Goal: Information Seeking & Learning: Learn about a topic

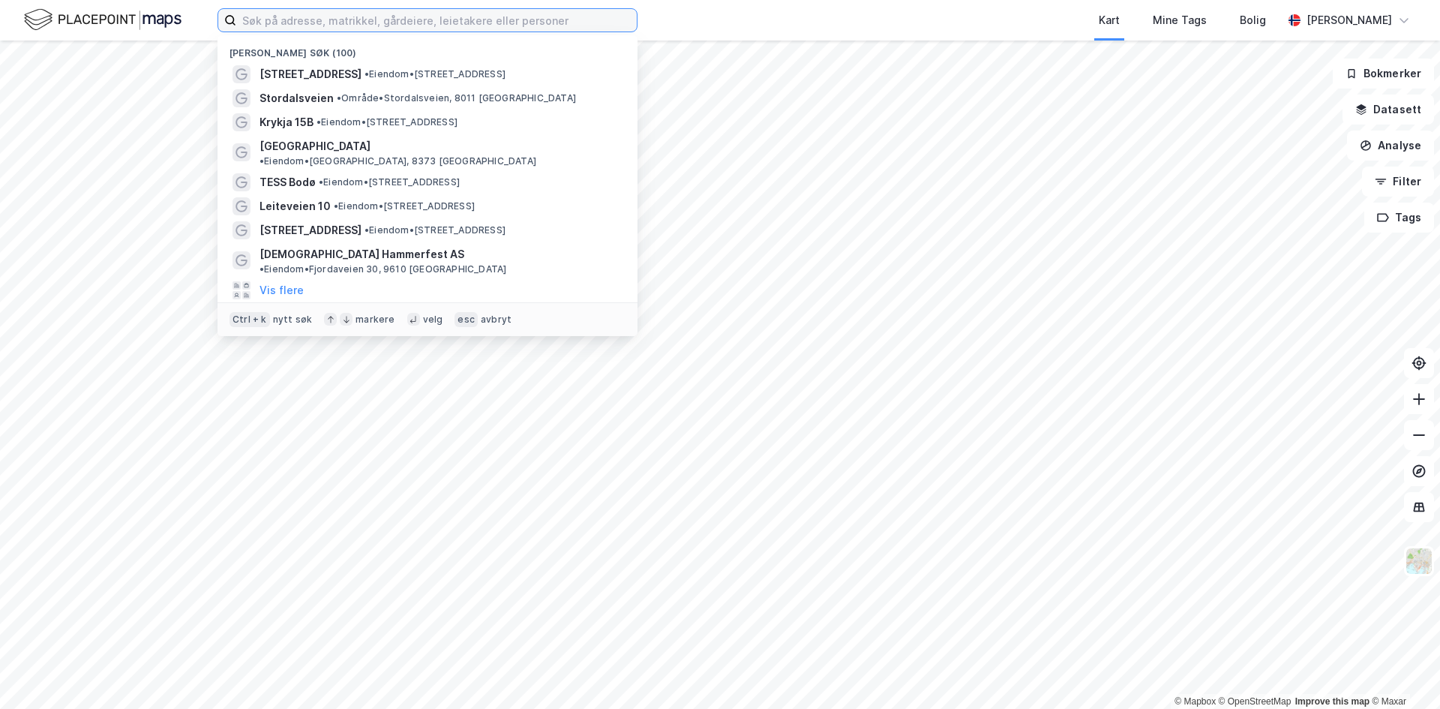
click at [304, 21] on input at bounding box center [436, 20] width 400 height 22
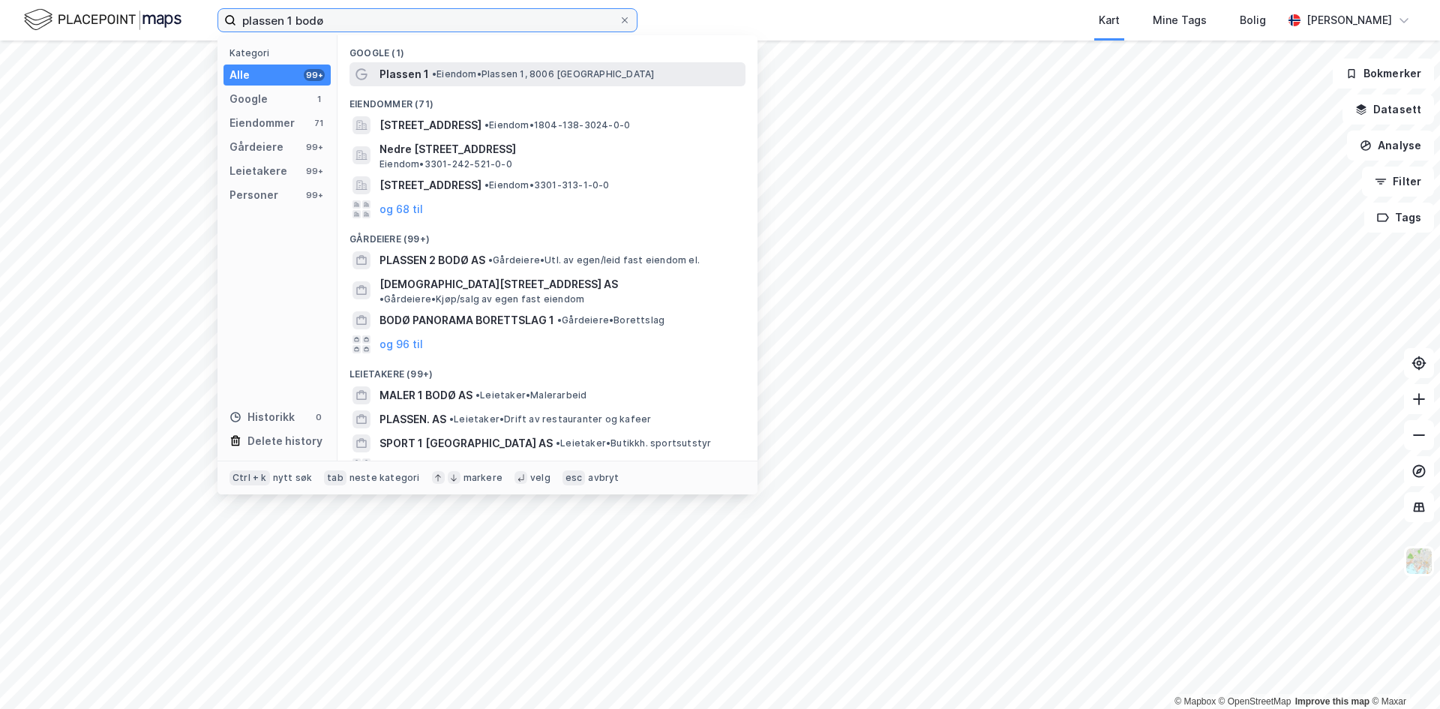
type input "plassen 1 bodø"
click at [406, 68] on span "Plassen 1" at bounding box center [403, 74] width 49 height 18
